Goal: Task Accomplishment & Management: Complete application form

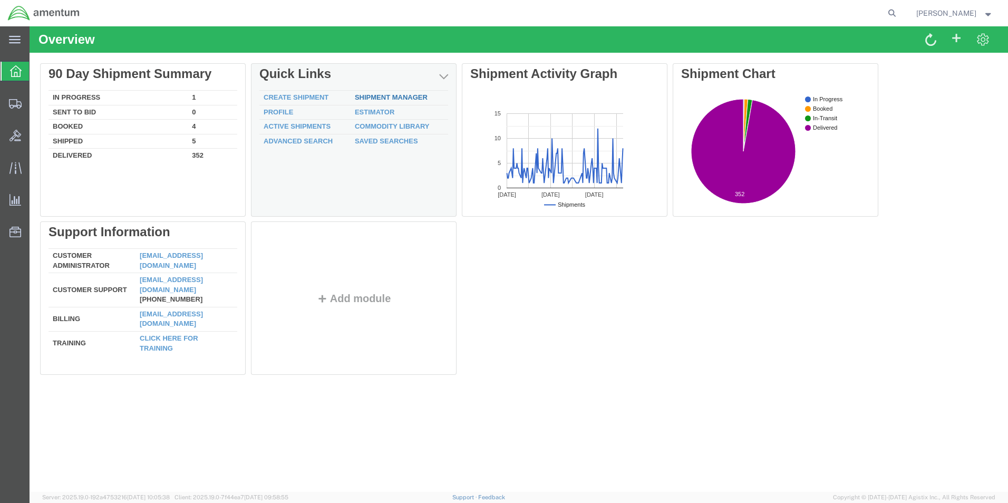
click at [374, 95] on link "Shipment Manager" at bounding box center [391, 97] width 73 height 8
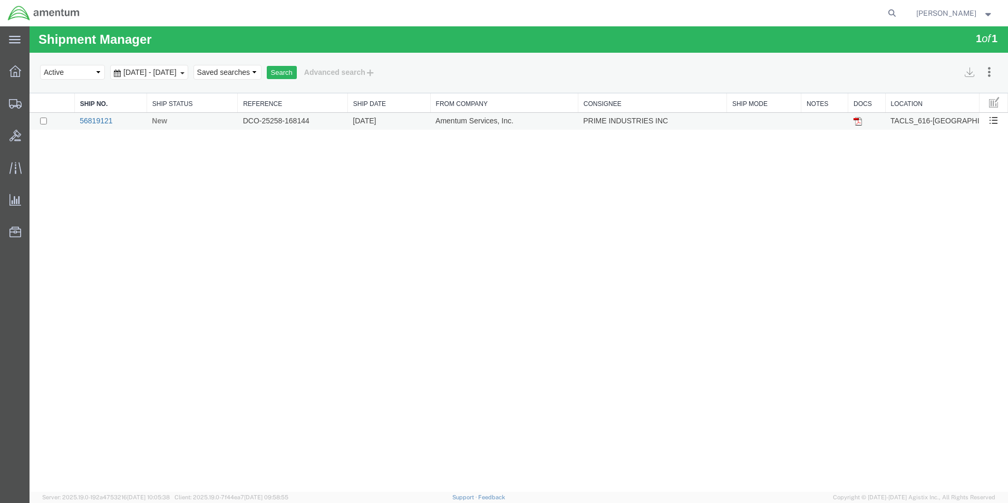
click at [108, 120] on link "56819121" at bounding box center [96, 120] width 33 height 8
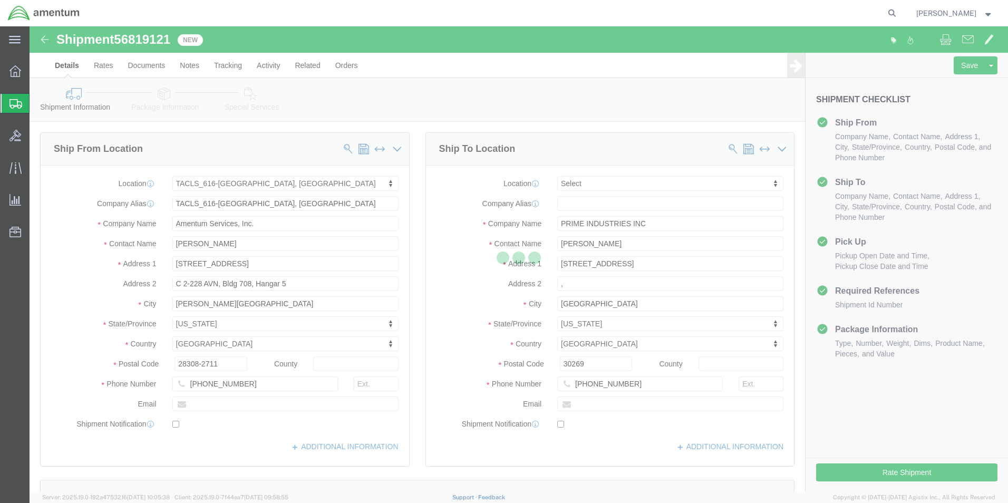
select select "42712"
select select
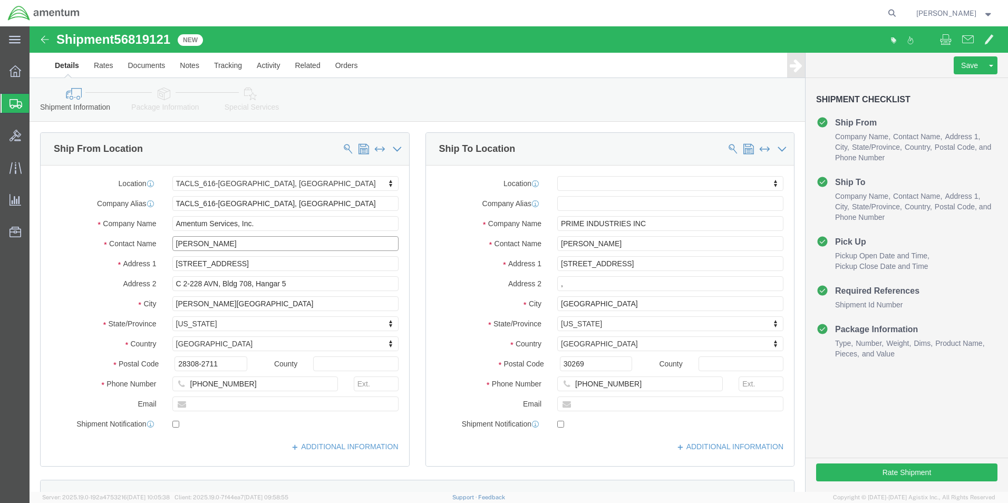
drag, startPoint x: 201, startPoint y: 218, endPoint x: 122, endPoint y: 223, distance: 79.2
click div "Contact Name [PERSON_NAME]"
type input "b"
type input "[PERSON_NAME]"
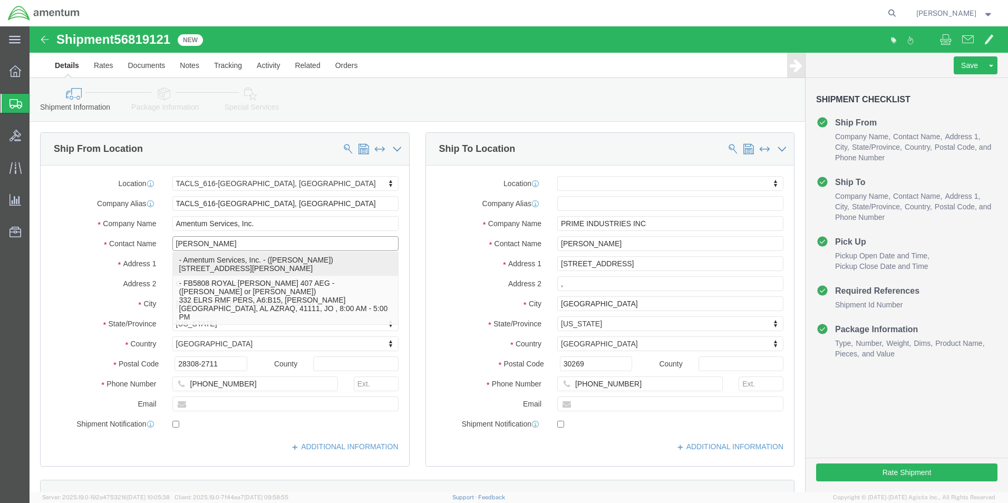
click p "- Amentum Services, Inc. - ([PERSON_NAME]) [STREET_ADDRESS][PERSON_NAME]"
select select
type input "[PERSON_NAME]"
type input "C 2-228 AVN"
type input "28308"
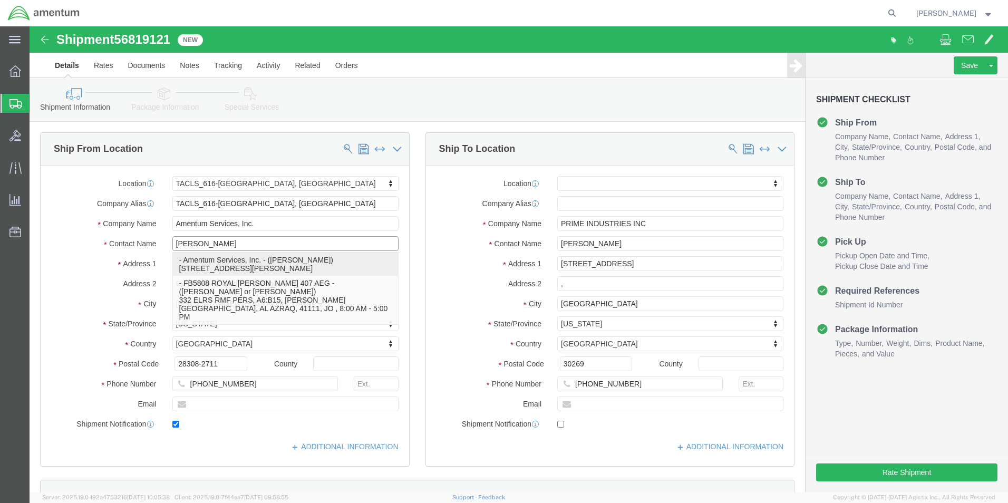
type input "[PHONE_NUMBER]"
type input "[PERSON_NAME][EMAIL_ADDRESS][PERSON_NAME][DOMAIN_NAME]"
checkbox input "true"
select select "NC"
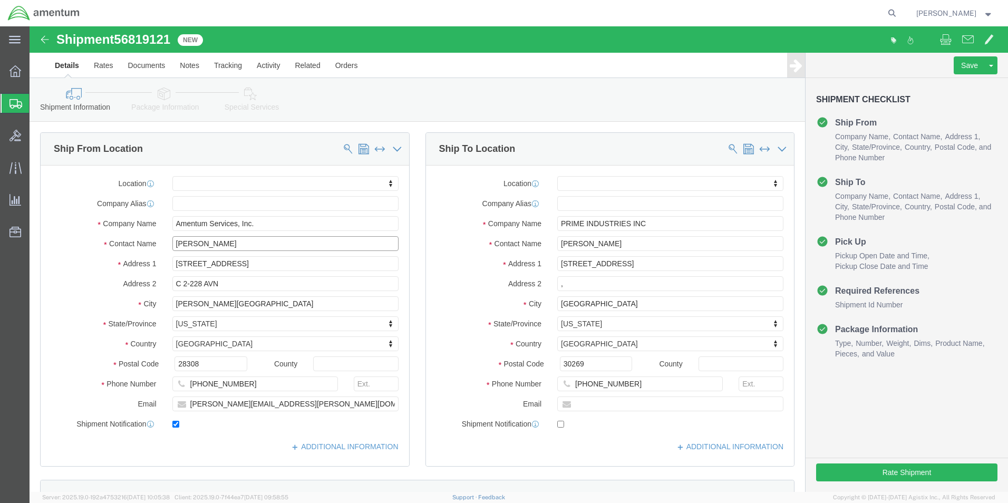
type input "[PERSON_NAME]"
click input "checkbox"
checkbox input "false"
click button "Rate Shipment"
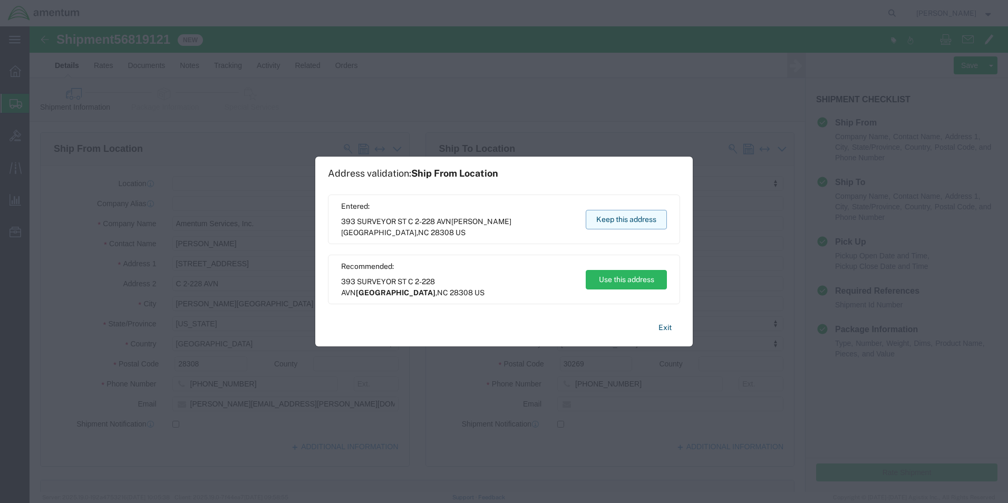
click at [618, 222] on button "Keep this address" at bounding box center [625, 219] width 81 height 19
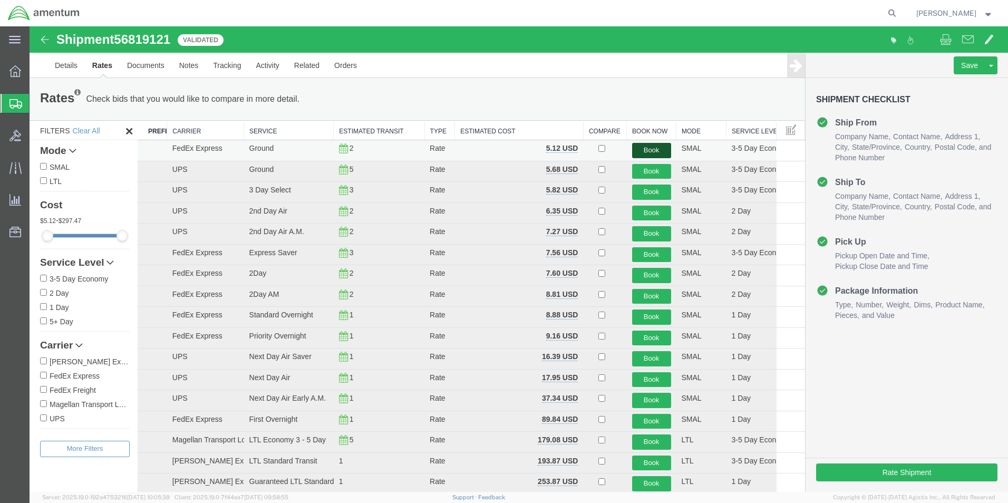
click at [650, 147] on button "Book" at bounding box center [651, 150] width 39 height 15
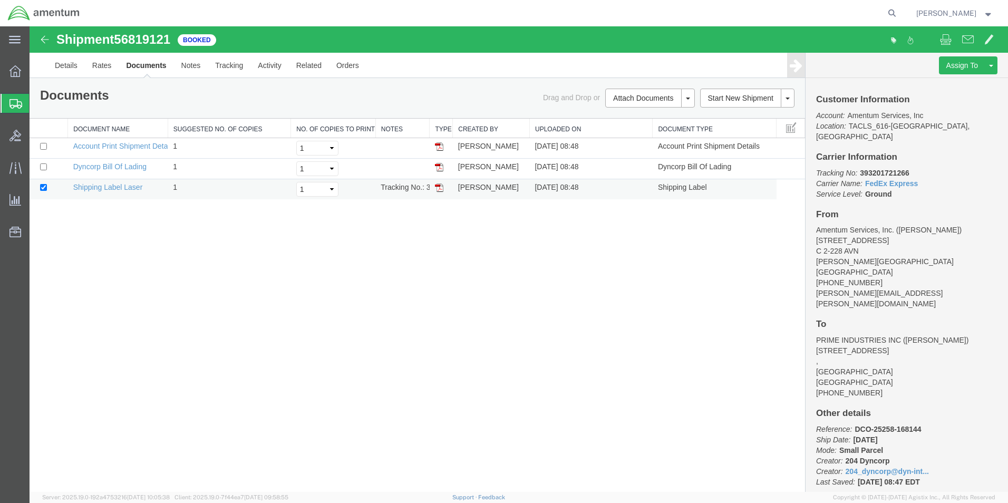
click at [441, 187] on img at bounding box center [439, 187] width 8 height 8
click at [64, 66] on link "Details" at bounding box center [65, 65] width 37 height 25
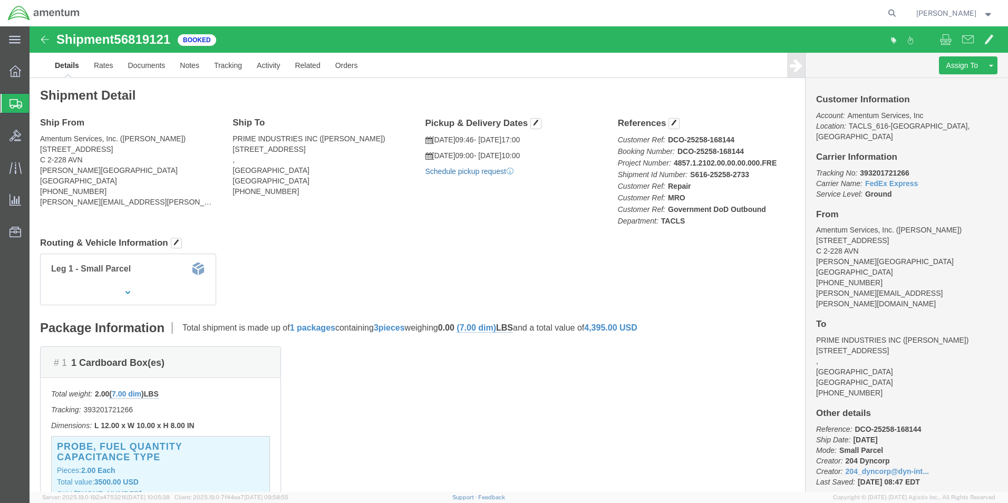
click link "Schedule pickup request"
click at [21, 70] on icon at bounding box center [15, 71] width 12 height 12
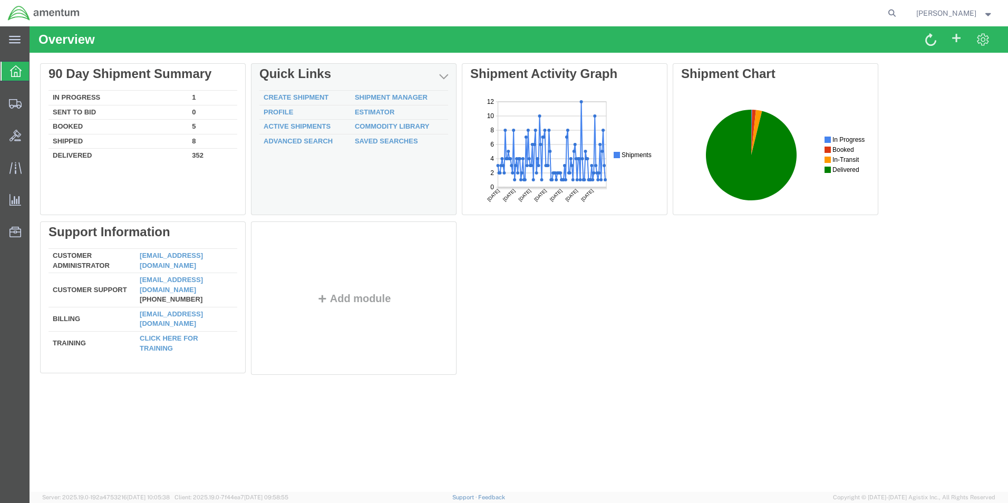
click at [378, 92] on td "Shipment Manager" at bounding box center [398, 98] width 97 height 15
click at [379, 95] on link "Shipment Manager" at bounding box center [391, 97] width 73 height 8
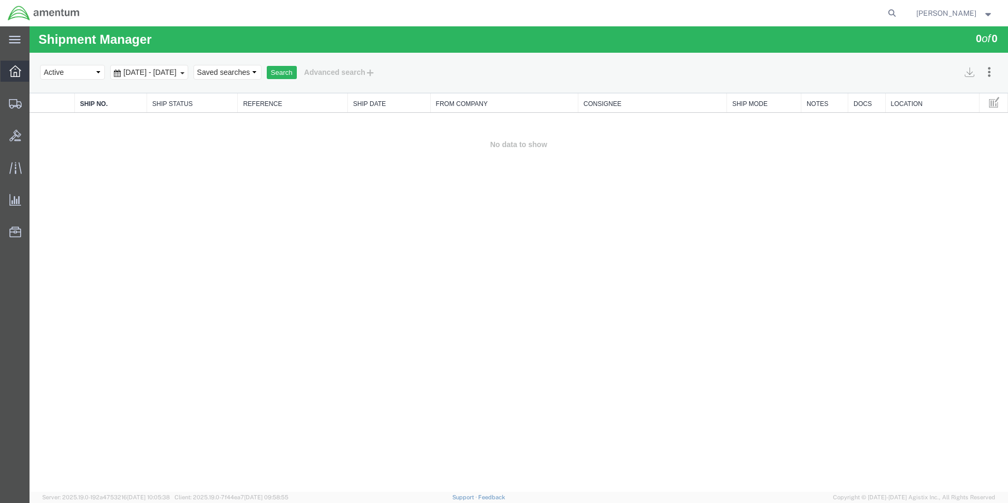
click at [8, 74] on div at bounding box center [16, 71] width 30 height 21
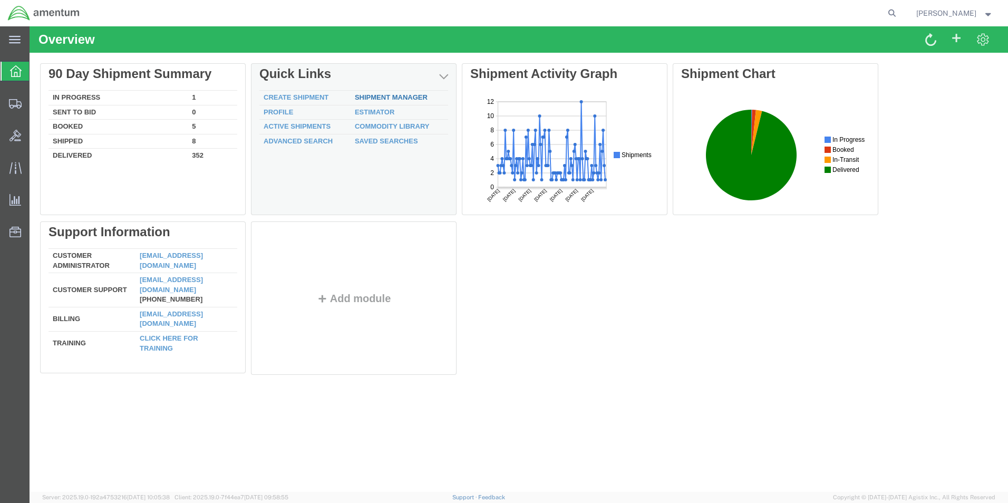
click at [382, 98] on link "Shipment Manager" at bounding box center [391, 97] width 73 height 8
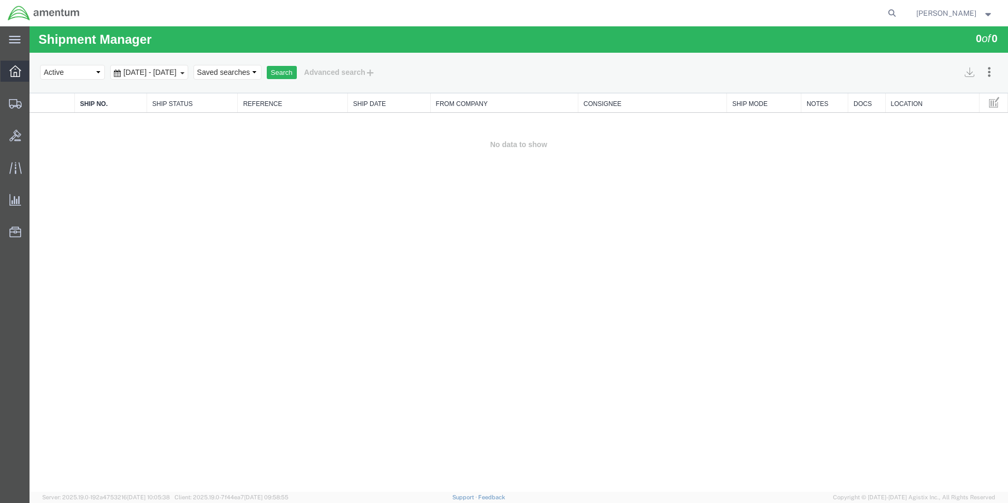
click at [16, 73] on icon at bounding box center [15, 71] width 12 height 12
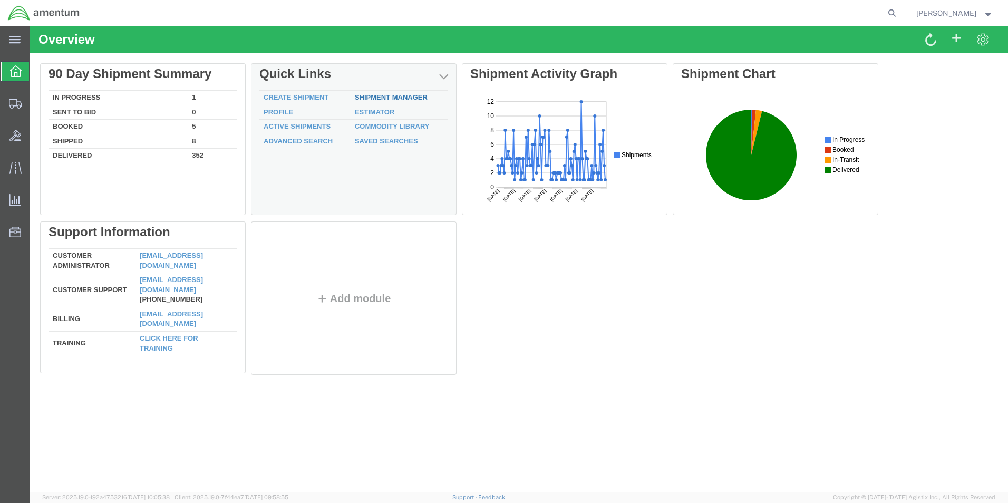
click at [409, 95] on link "Shipment Manager" at bounding box center [391, 97] width 73 height 8
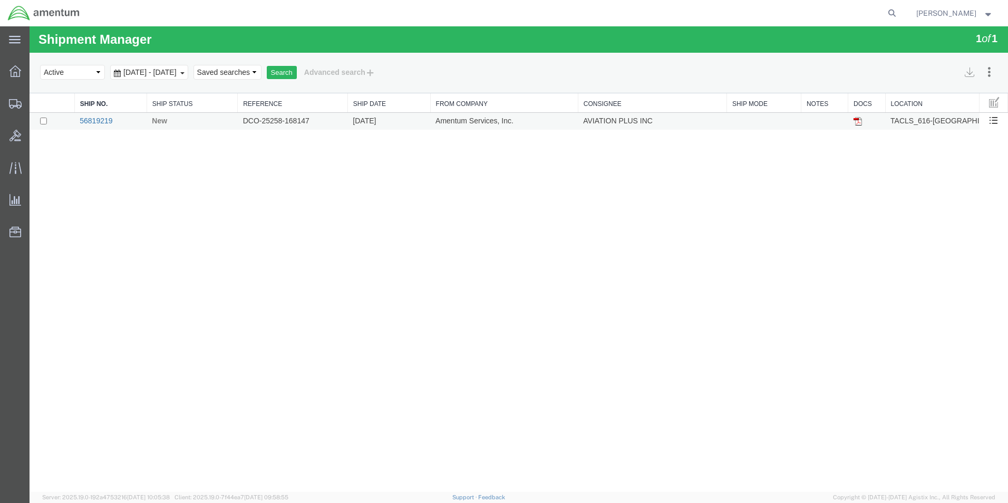
click at [96, 123] on link "56819219" at bounding box center [96, 120] width 33 height 8
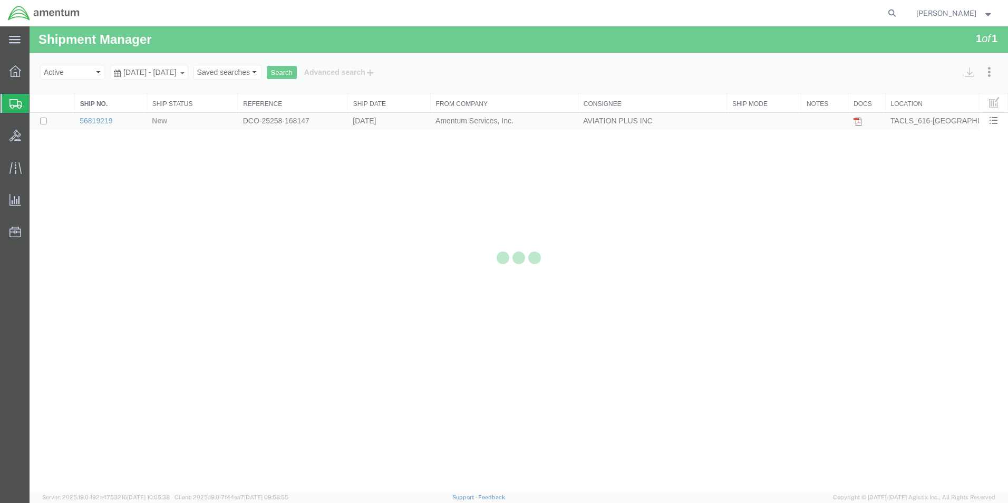
select select "42712"
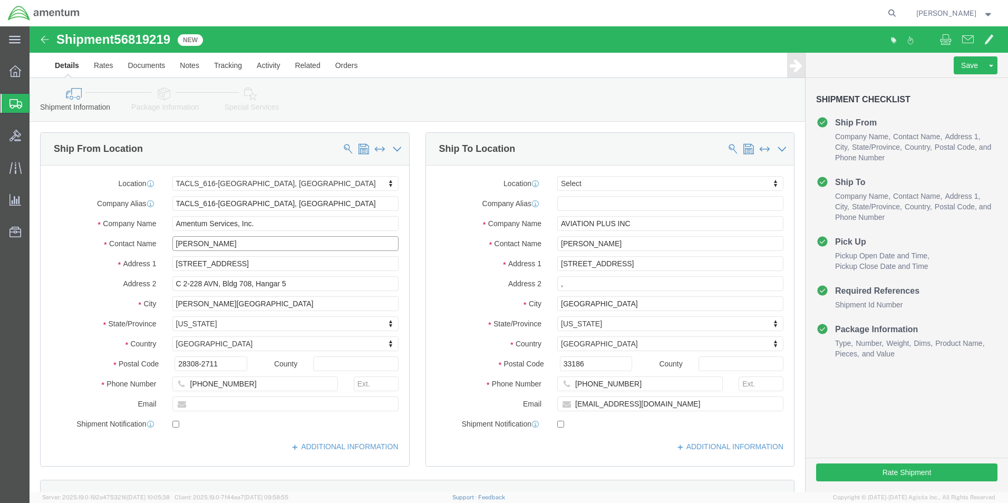
drag, startPoint x: 193, startPoint y: 218, endPoint x: 81, endPoint y: 221, distance: 111.8
click div "Contact Name [PERSON_NAME]"
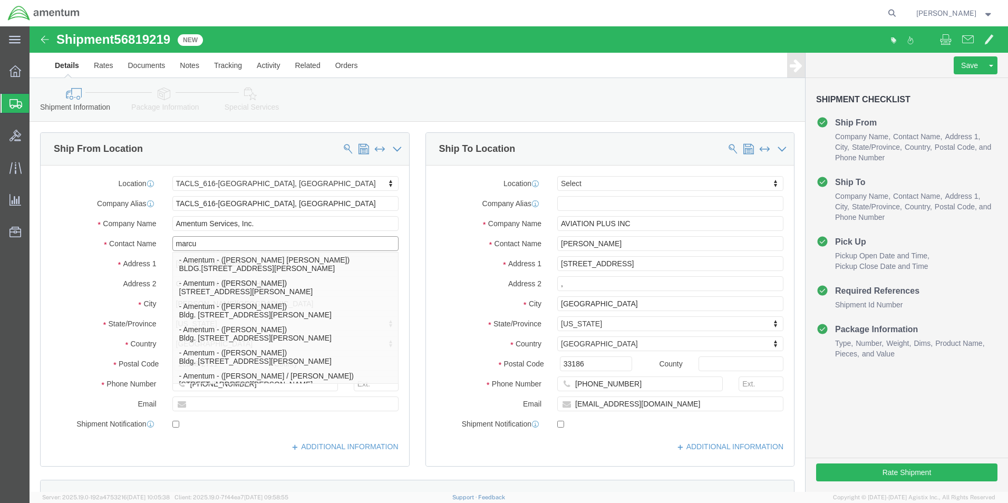
type input "[PERSON_NAME]"
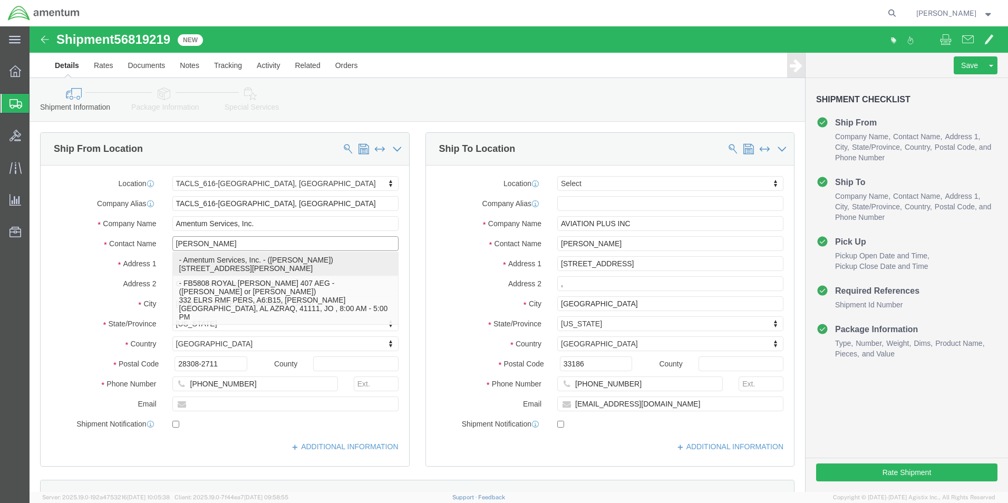
click p "- Amentum Services, Inc. - ([PERSON_NAME]) [STREET_ADDRESS][PERSON_NAME]"
select select
type input "[PERSON_NAME]"
type input "C 2-228 AVN"
type input "28308"
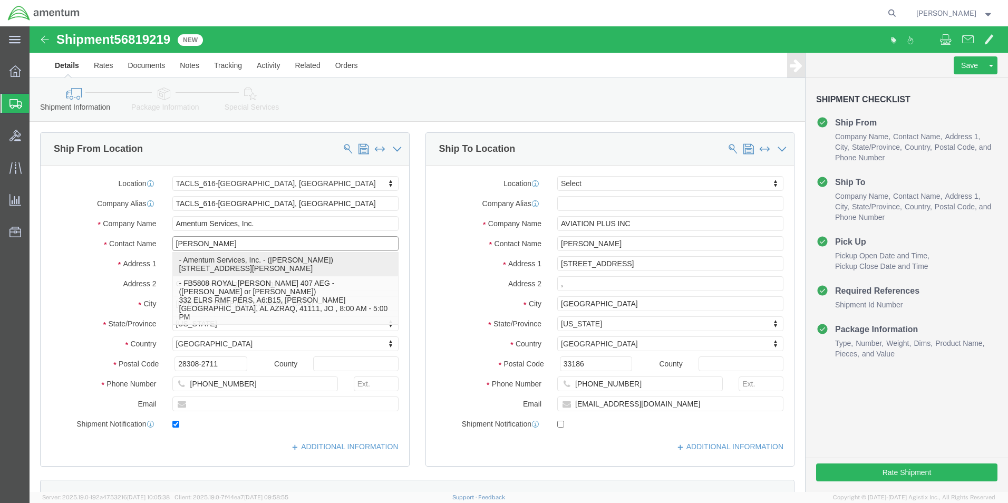
type input "[PHONE_NUMBER]"
type input "[PERSON_NAME][EMAIL_ADDRESS][PERSON_NAME][DOMAIN_NAME]"
checkbox input "true"
select select "NC"
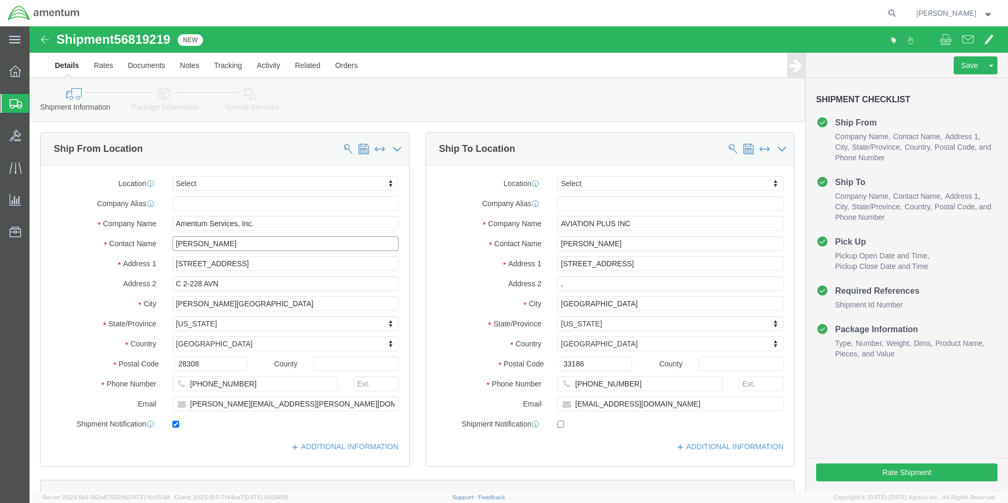
type input "[PERSON_NAME]"
click input "checkbox"
checkbox input "false"
click button "Rate Shipment"
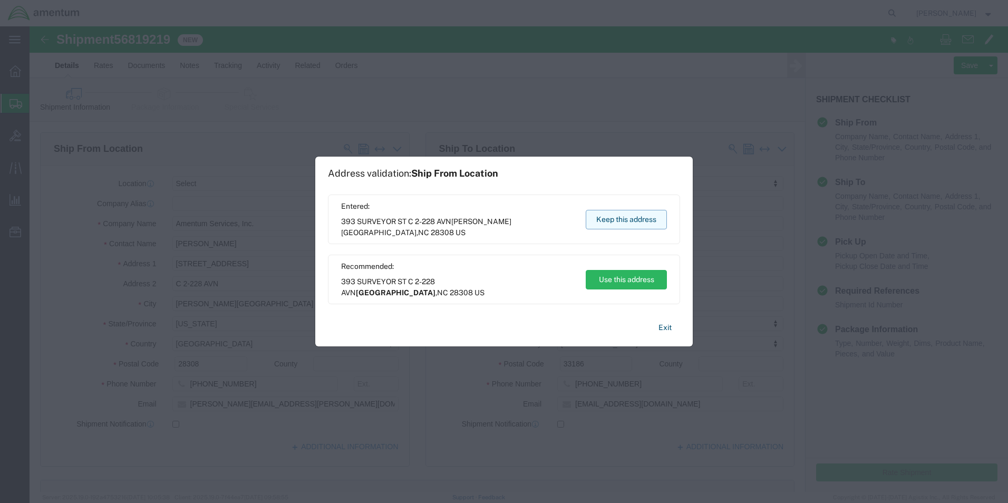
click at [639, 213] on button "Keep this address" at bounding box center [625, 219] width 81 height 19
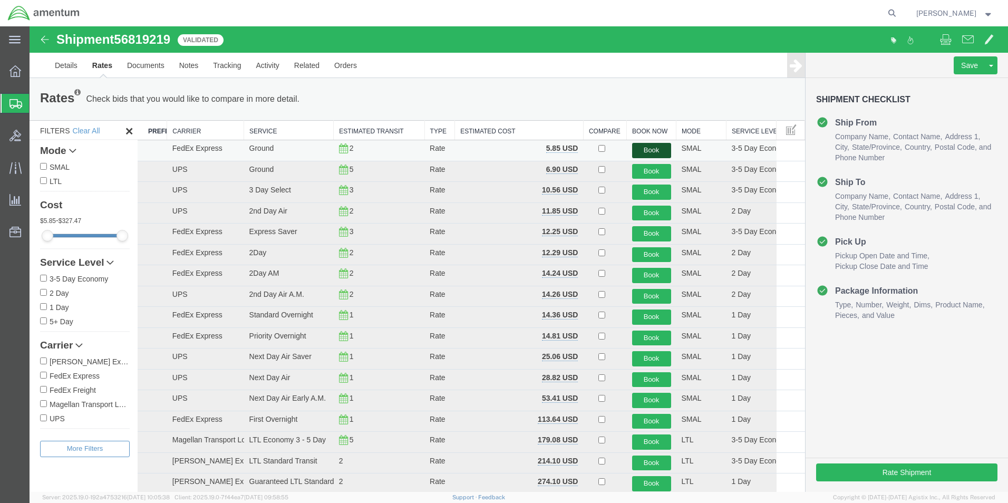
click at [644, 150] on button "Book" at bounding box center [651, 150] width 39 height 15
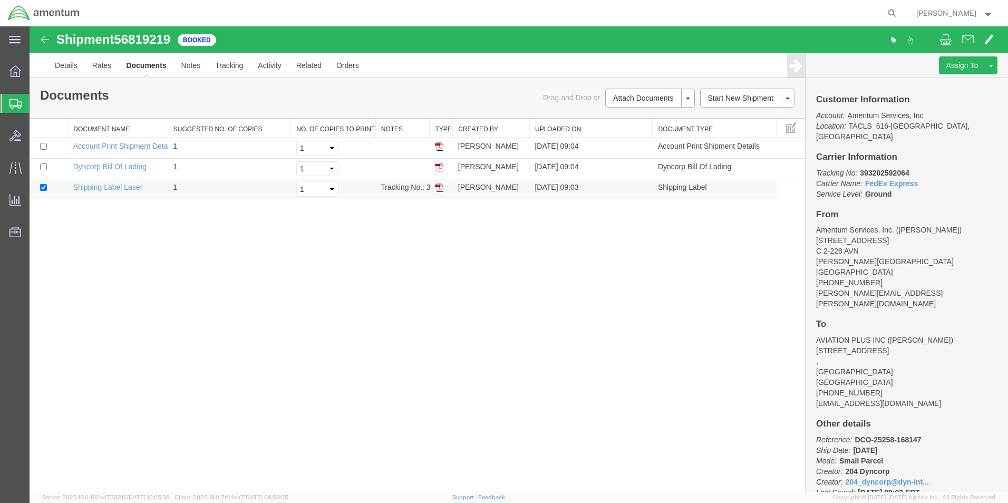
click at [438, 189] on img at bounding box center [439, 187] width 8 height 8
click at [68, 60] on link "Details" at bounding box center [65, 65] width 37 height 25
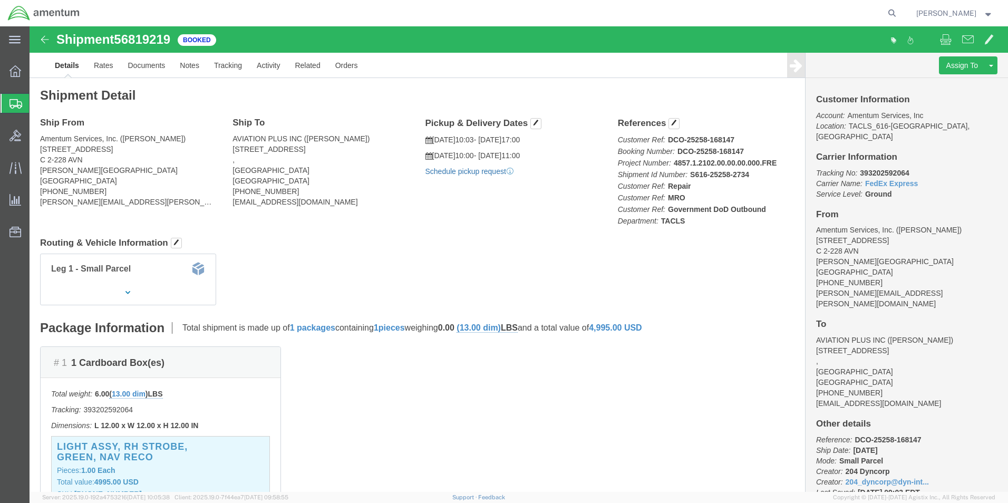
click link "Schedule pickup request"
